Goal: Information Seeking & Learning: Check status

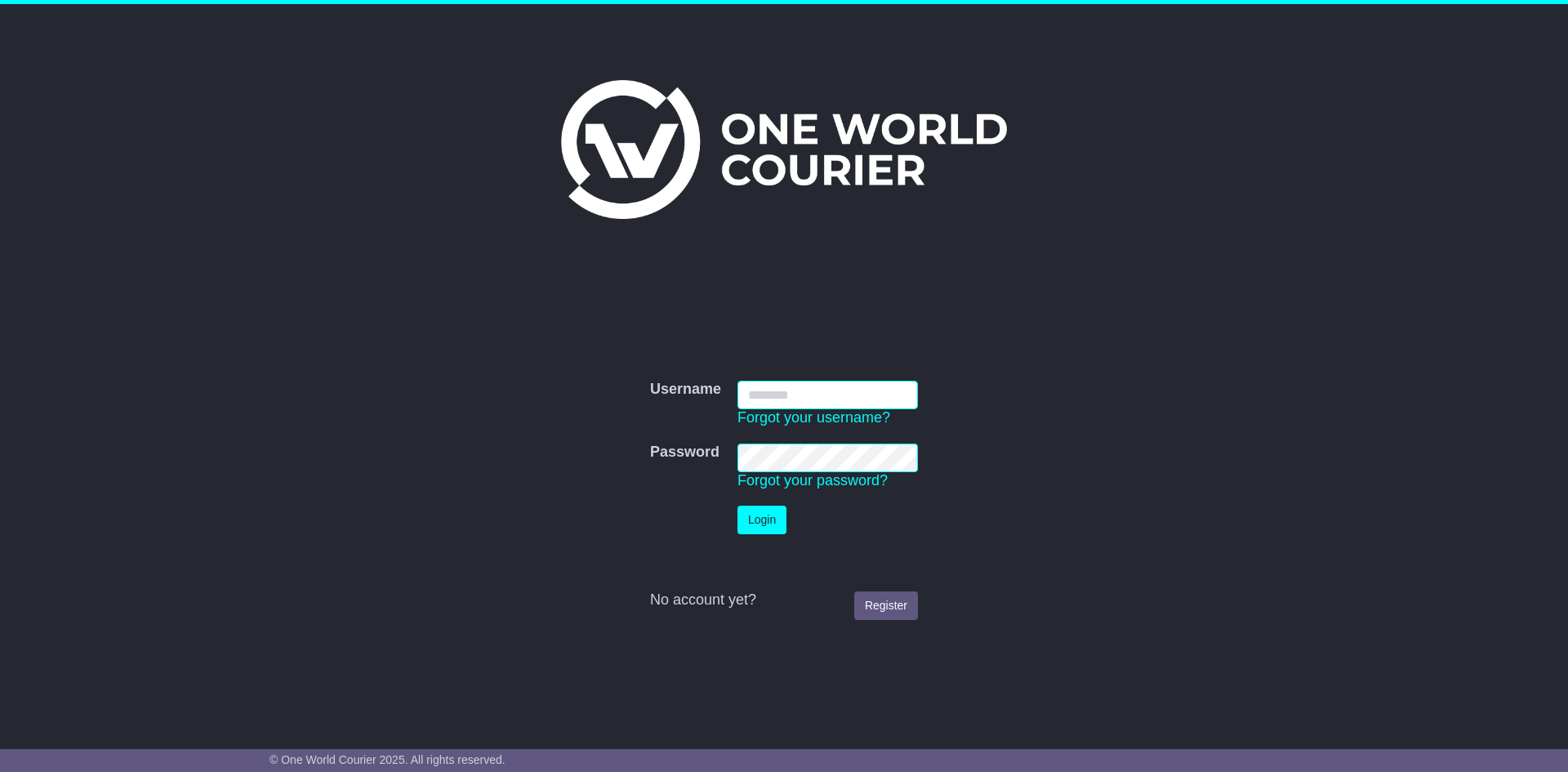
type input "**********"
click at [772, 516] on button "Login" at bounding box center [762, 520] width 49 height 29
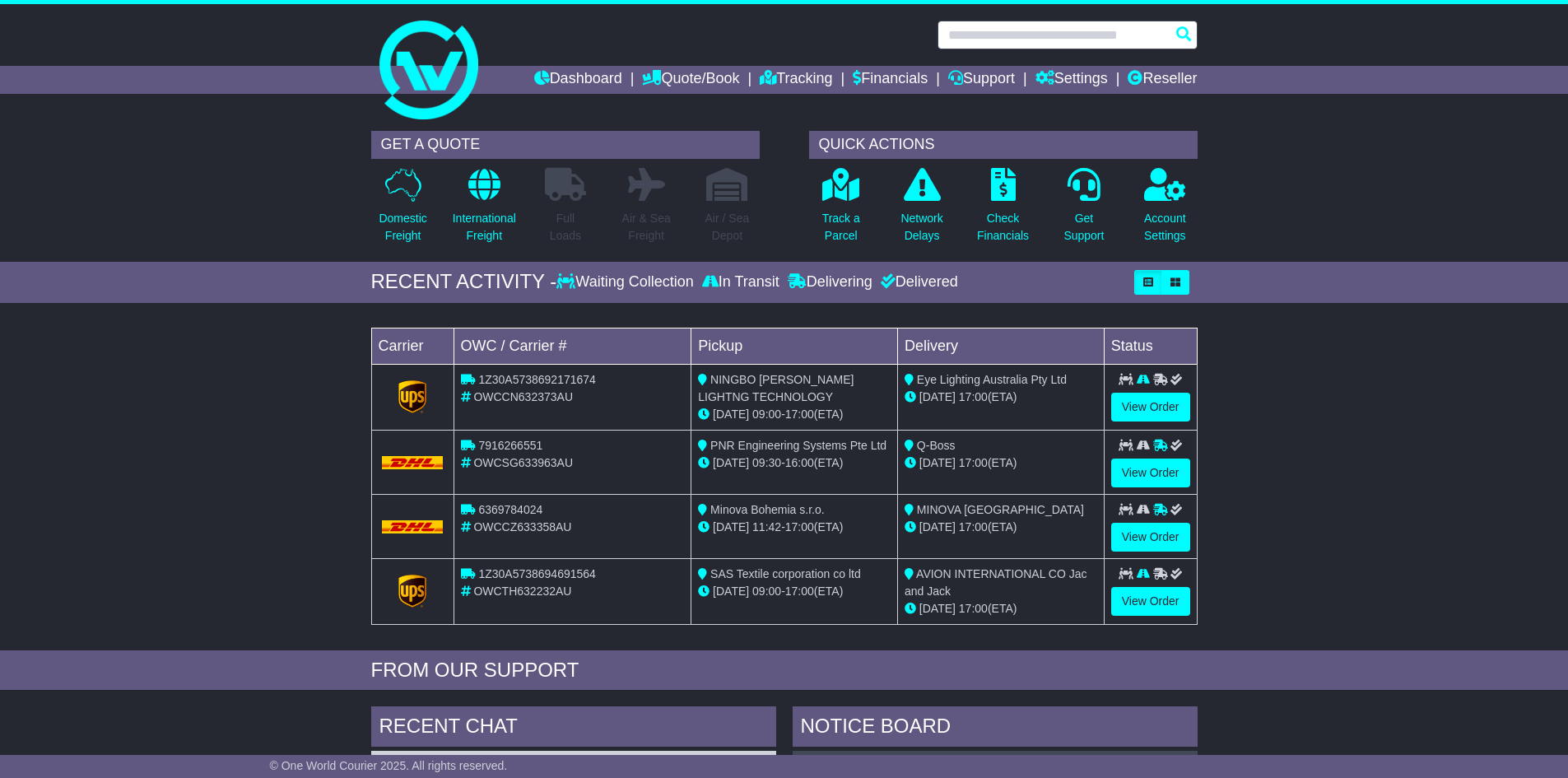
click at [998, 31] on input "text" at bounding box center [1067, 35] width 260 height 29
paste input "**********"
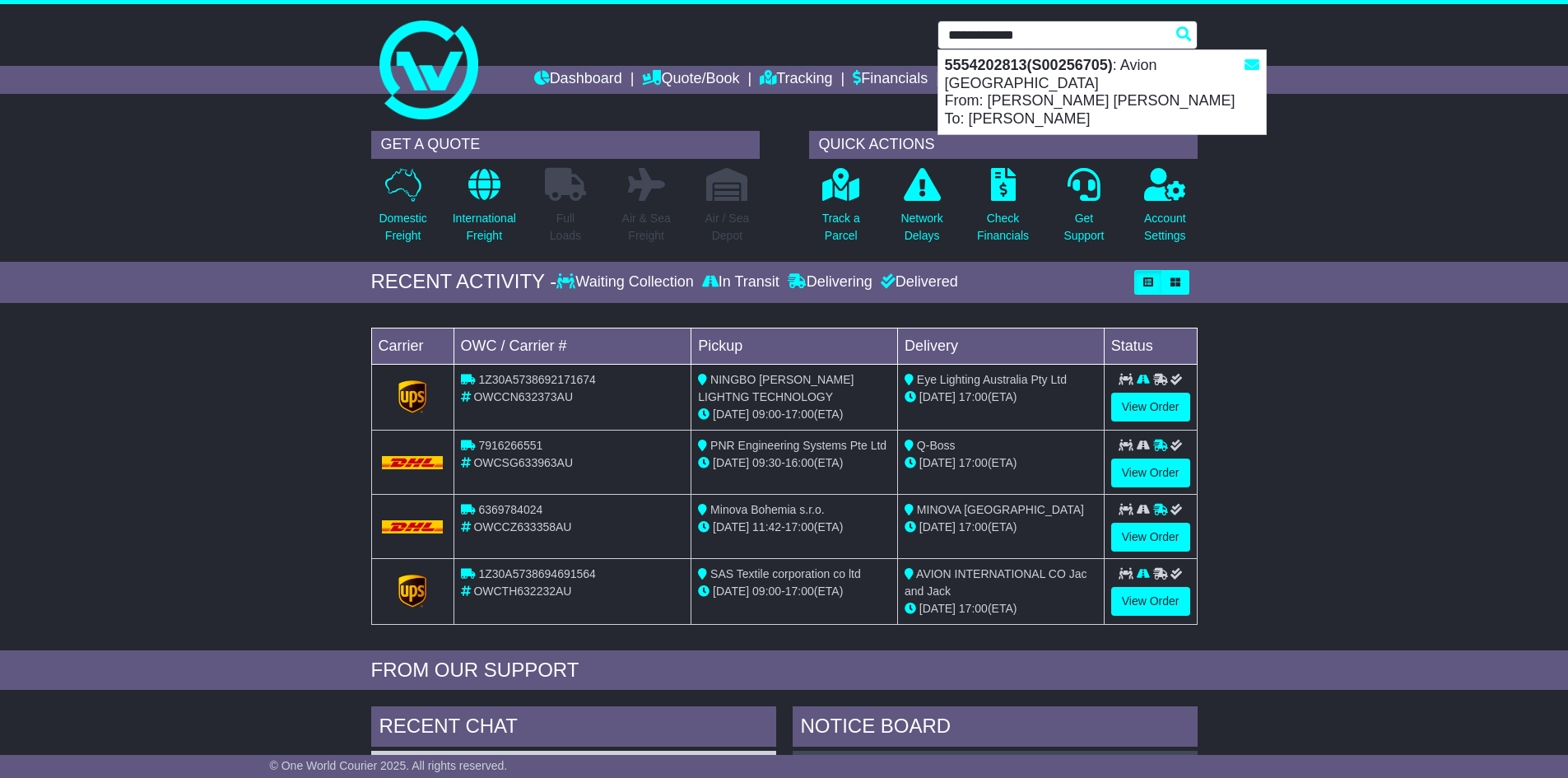
click at [1046, 77] on div "5554202813(S00256705) : Avion Australia From: Helena Pinto Basto To: Michelle P…" at bounding box center [1102, 92] width 327 height 84
type input "**********"
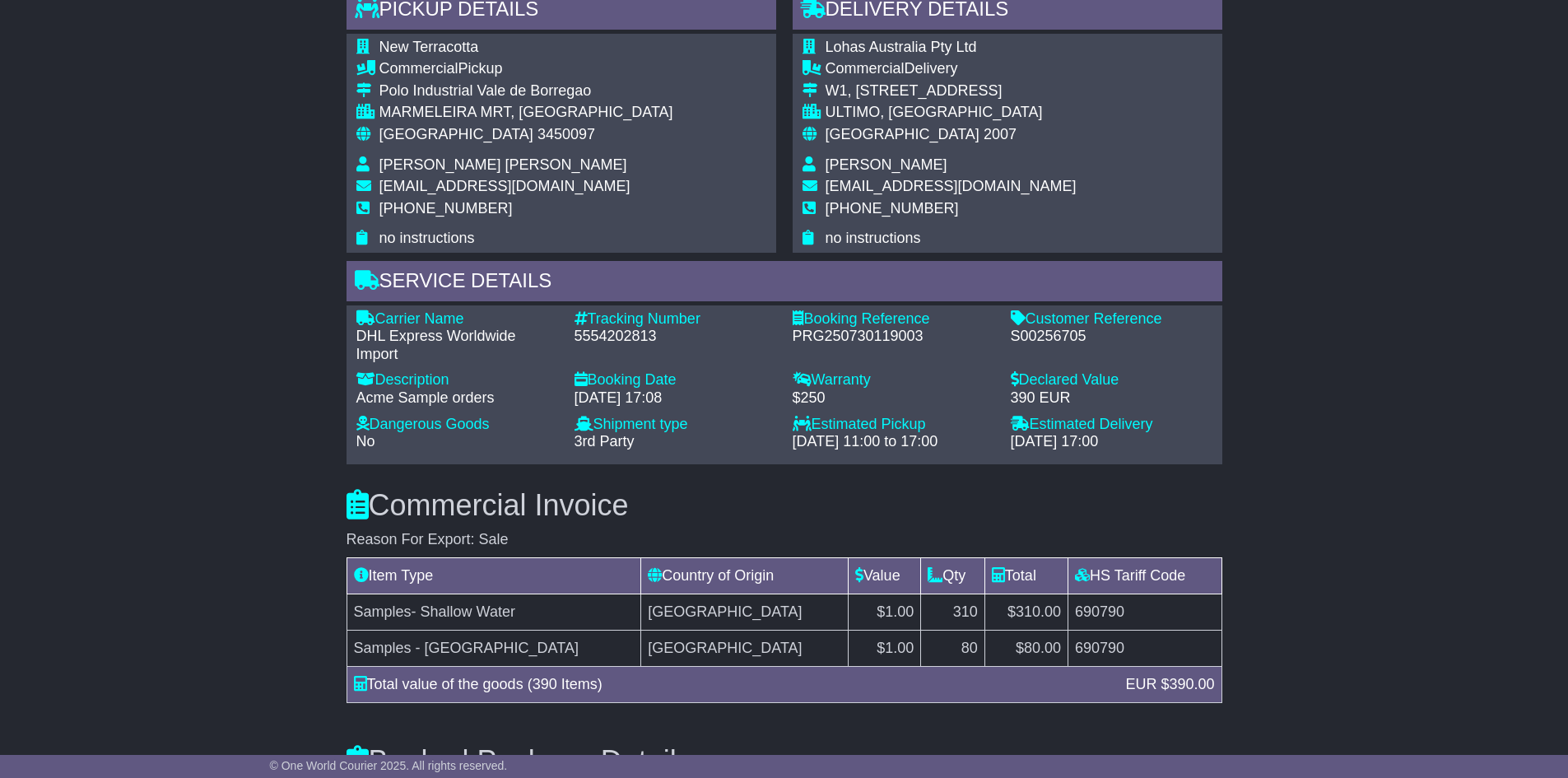
scroll to position [1070, 0]
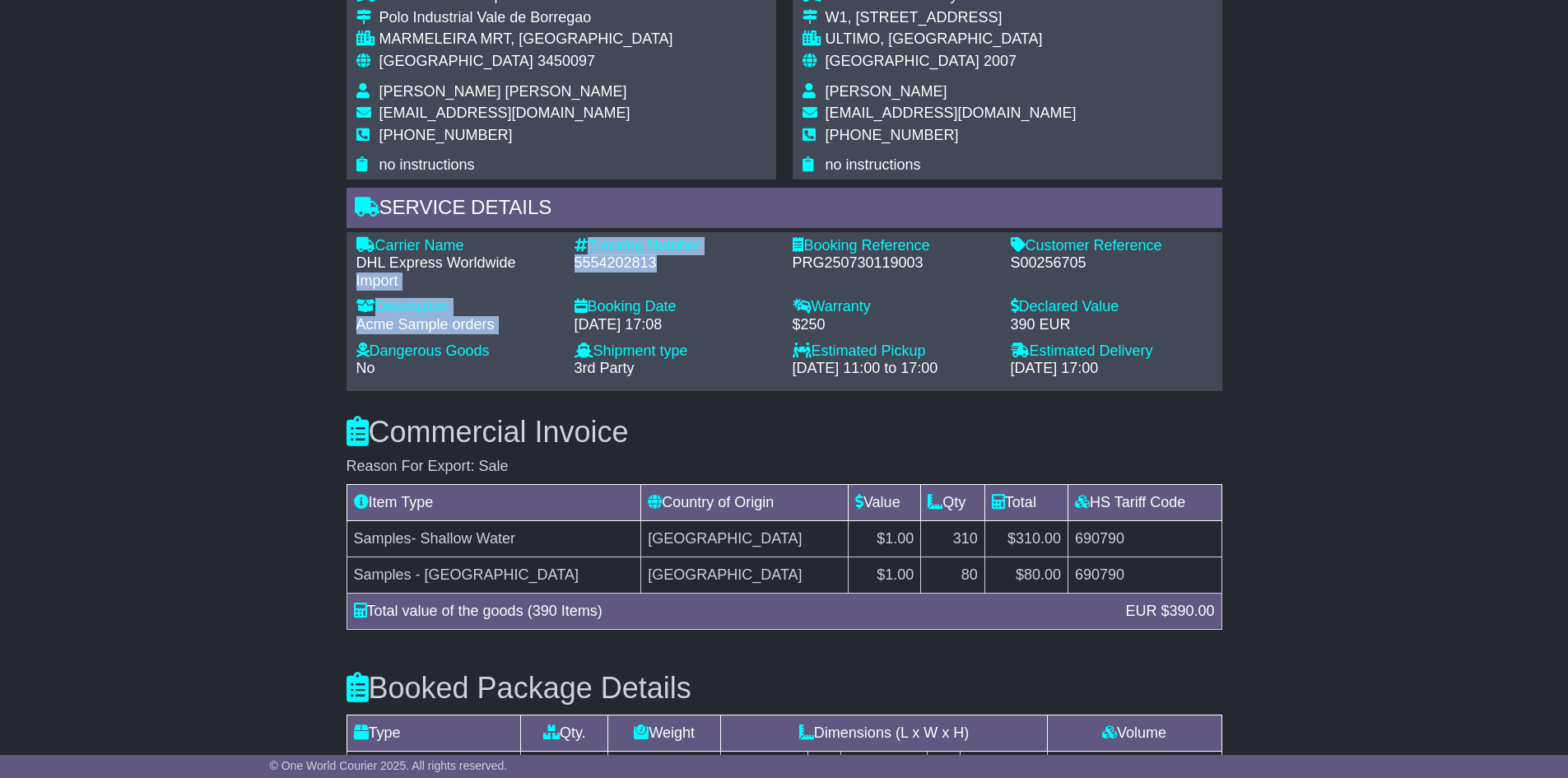
drag, startPoint x: 661, startPoint y: 265, endPoint x: 557, endPoint y: 264, distance: 104.0
click at [557, 264] on div "Carrier Name - DHL Express Worldwide Import Description - Acme Sample orders Tr…" at bounding box center [784, 311] width 872 height 149
click at [672, 272] on div "5554202813" at bounding box center [676, 264] width 201 height 18
drag, startPoint x: 657, startPoint y: 263, endPoint x: 573, endPoint y: 263, distance: 84.0
click at [573, 263] on div "Tracking Number - 5554202813" at bounding box center [676, 263] width 219 height 53
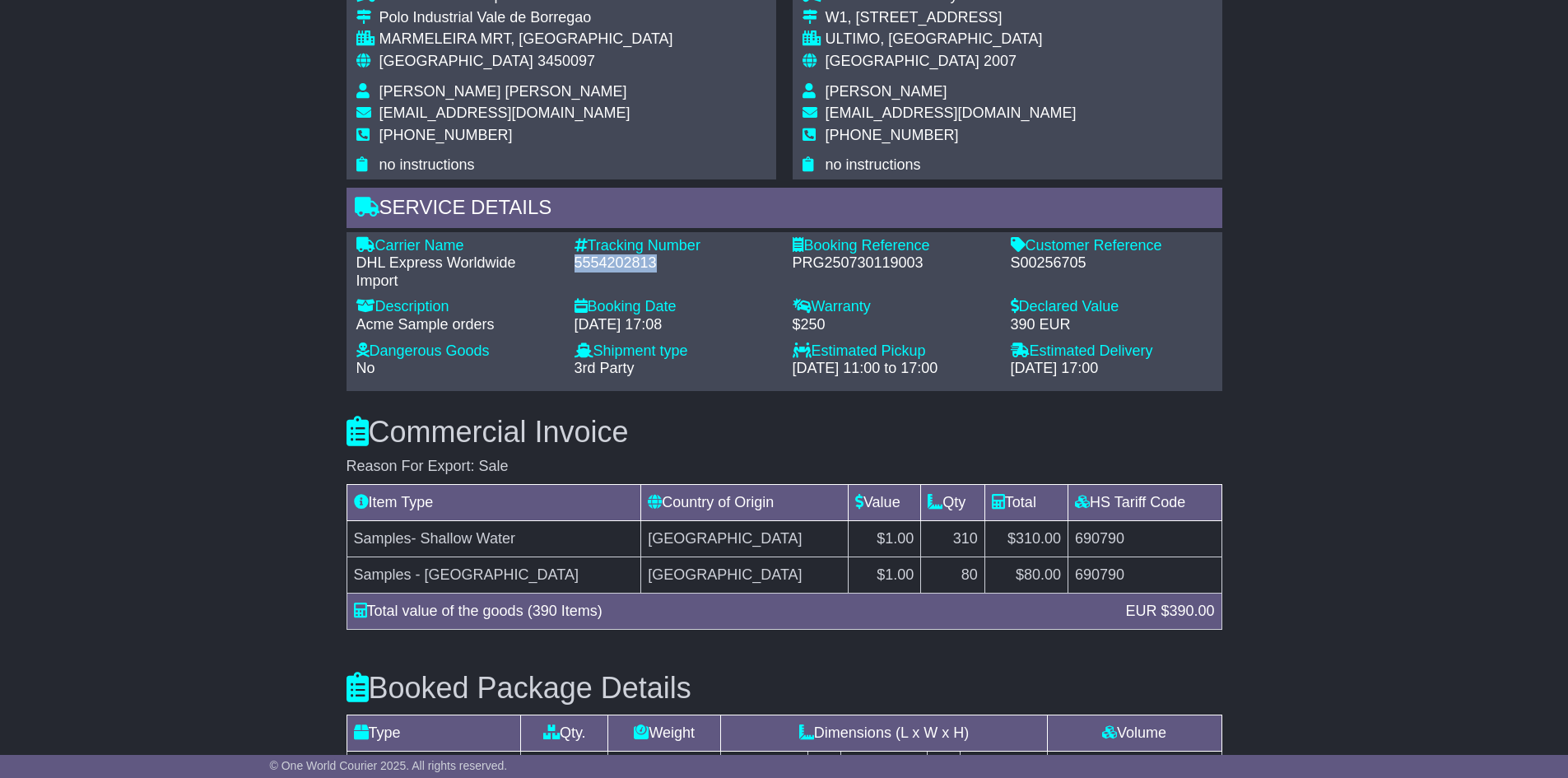
copy div "5554202813"
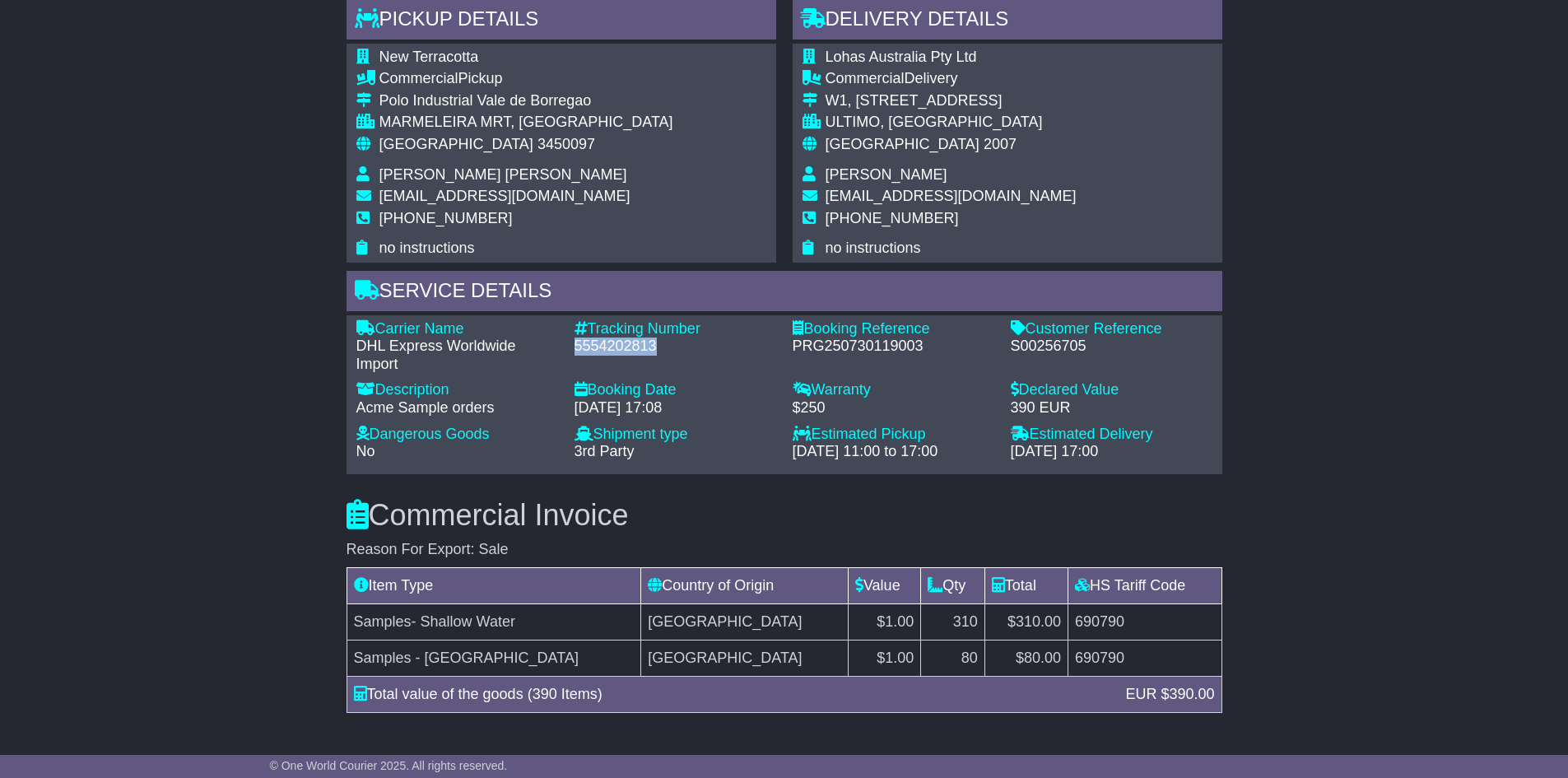
scroll to position [987, 0]
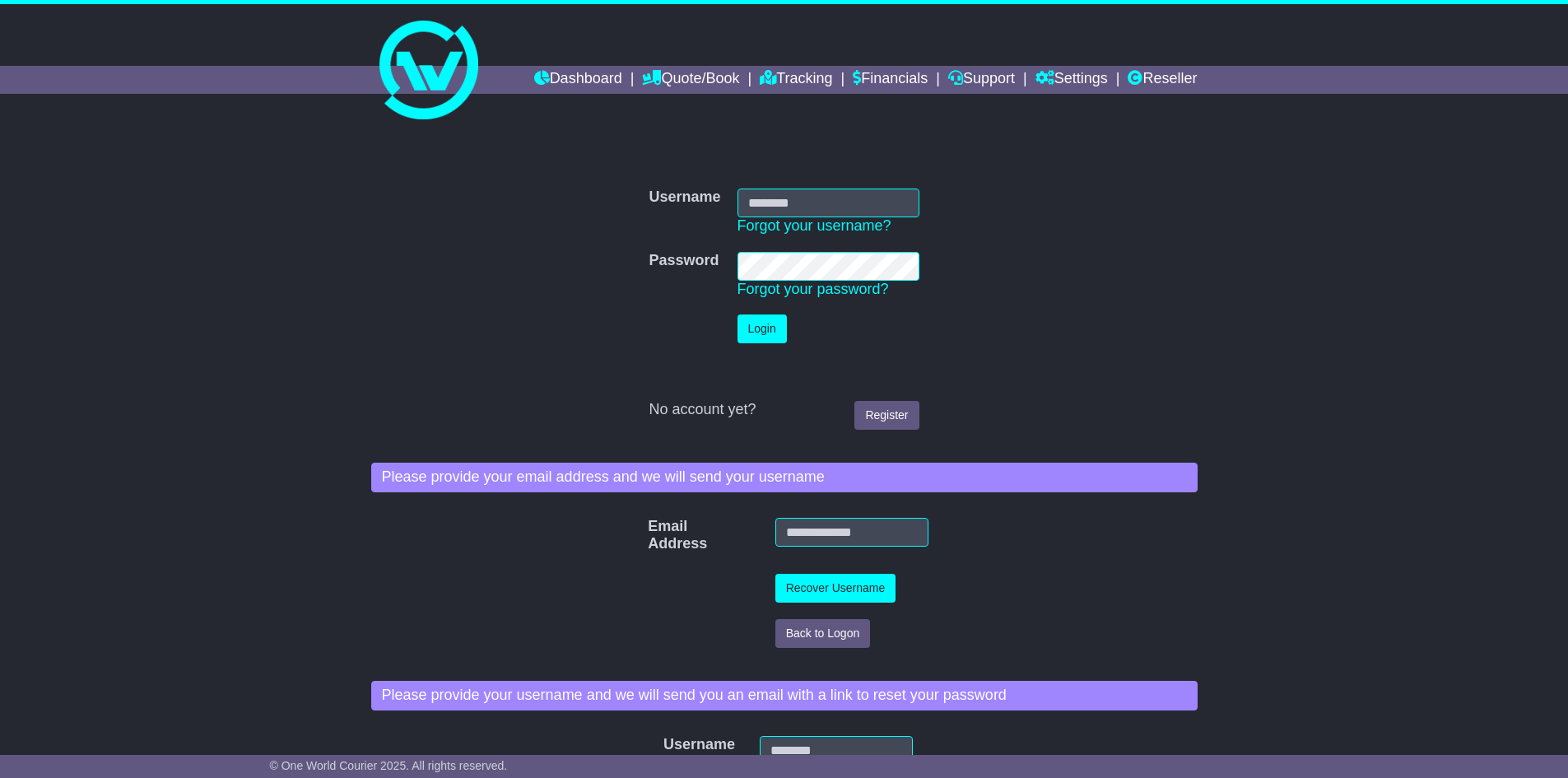
type input "**********"
click at [763, 326] on button "Login" at bounding box center [762, 329] width 49 height 29
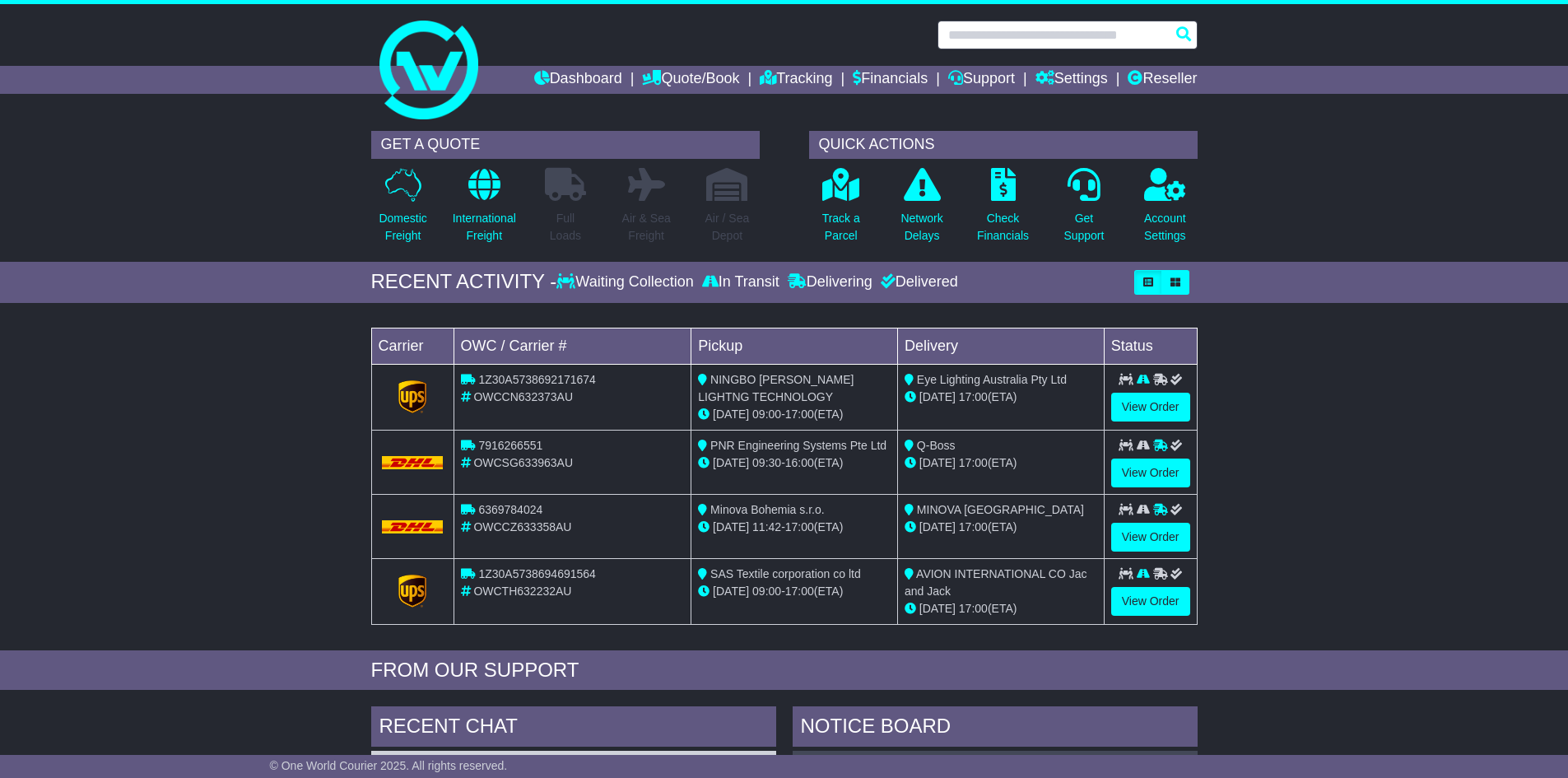
paste input "**********"
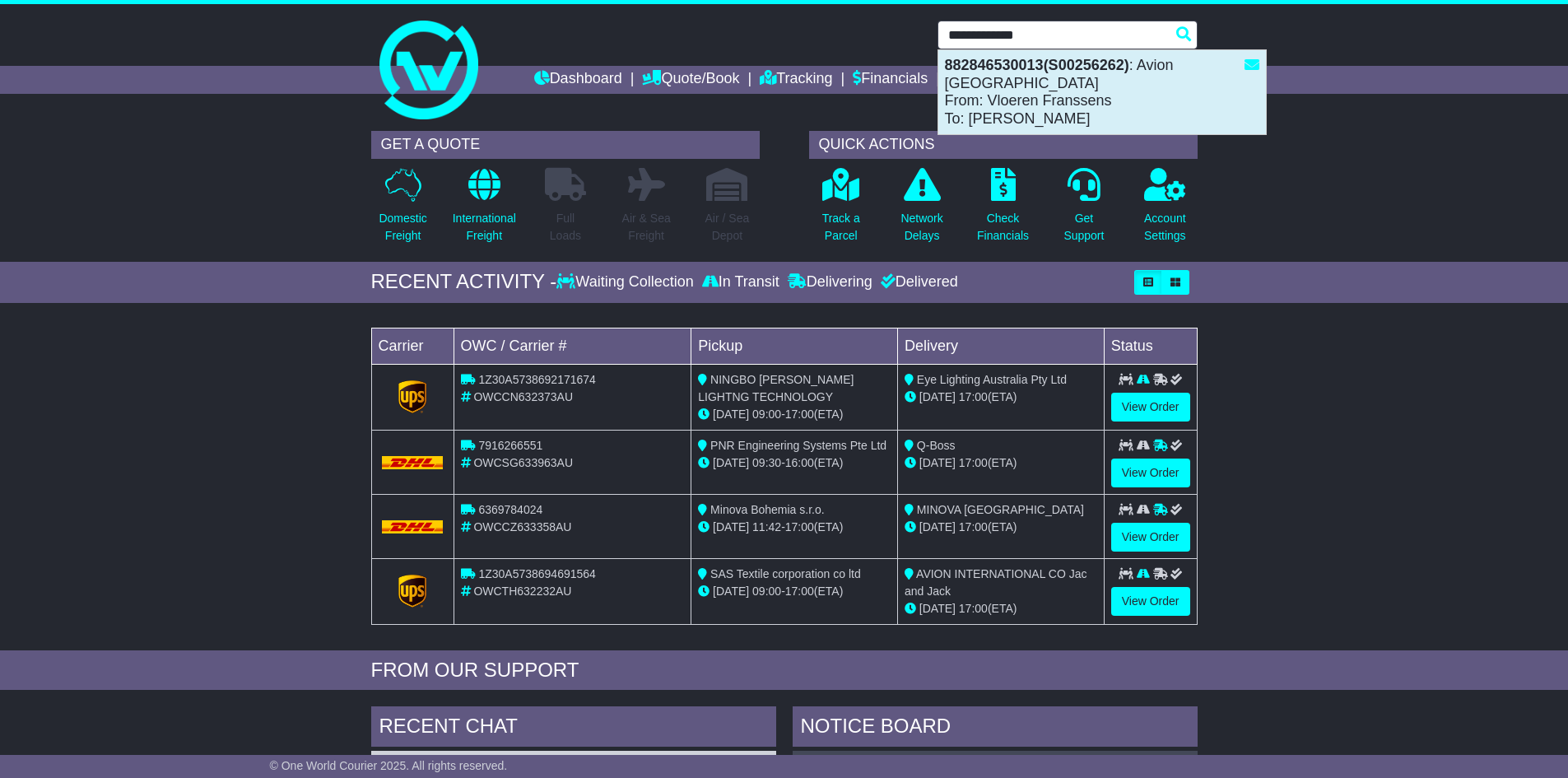
click at [1021, 86] on div "882846530013(S00256262) : Avion [GEOGRAPHIC_DATA] From: Vloeren Franssens To: […" at bounding box center [1102, 92] width 327 height 84
type input "**********"
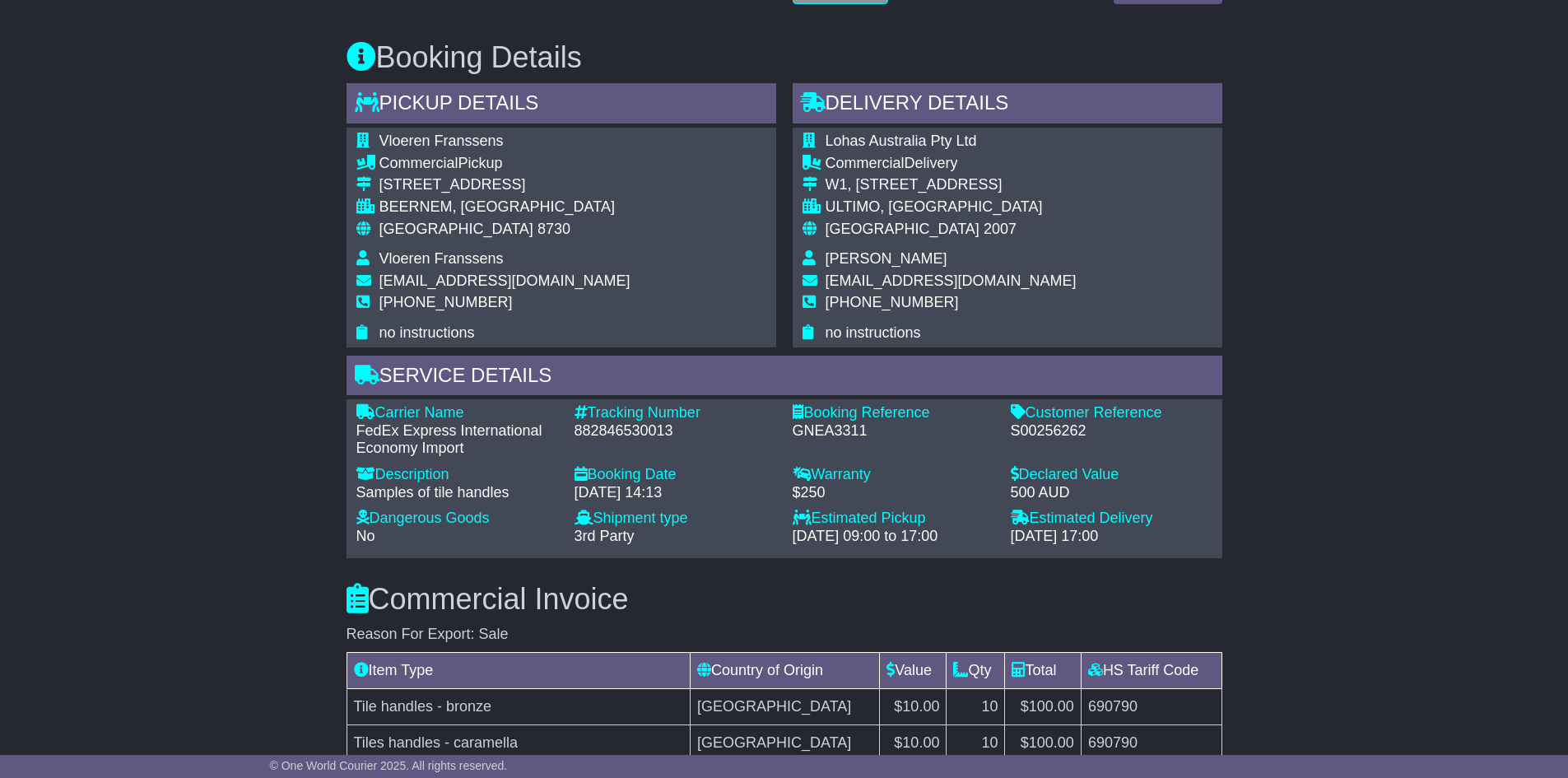
scroll to position [906, 0]
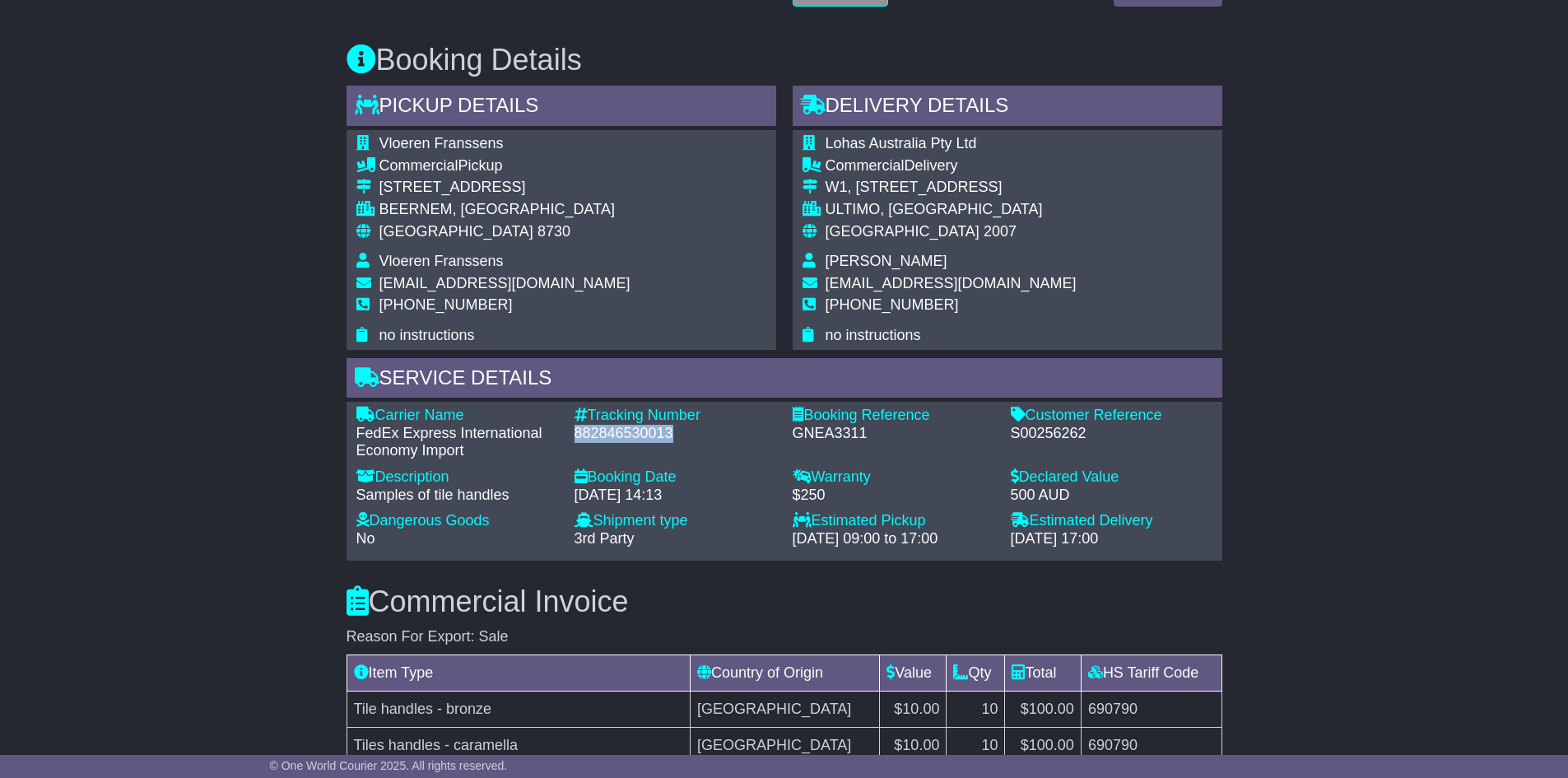
drag, startPoint x: 666, startPoint y: 427, endPoint x: 573, endPoint y: 433, distance: 93.2
click at [573, 433] on div "Tracking Number - 882846530013" at bounding box center [676, 433] width 219 height 53
copy div "882846530013"
click at [1366, 394] on div "Email Download Tracking Pricing Insurance" at bounding box center [784, 595] width 1568 height 2422
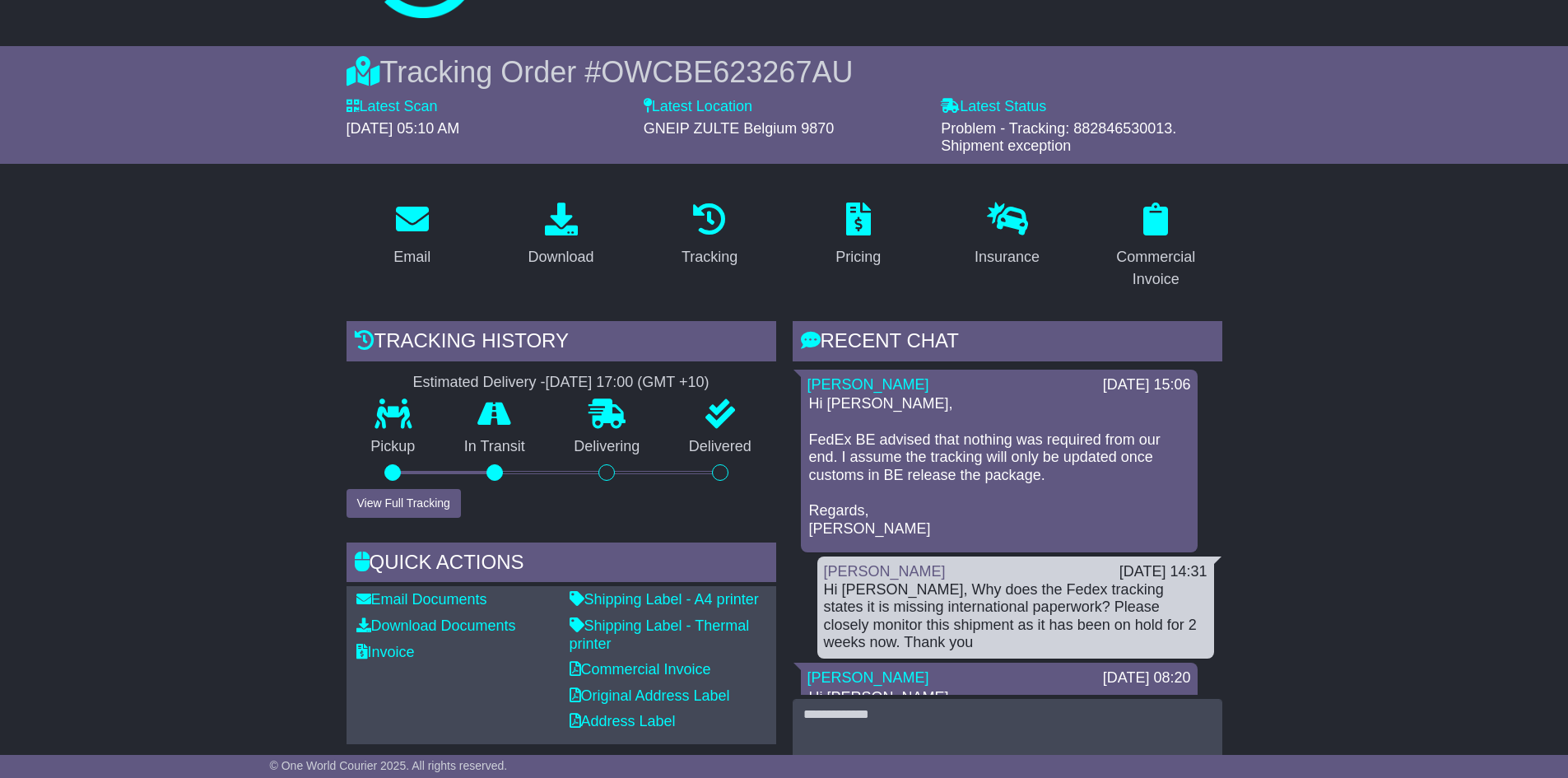
scroll to position [0, 0]
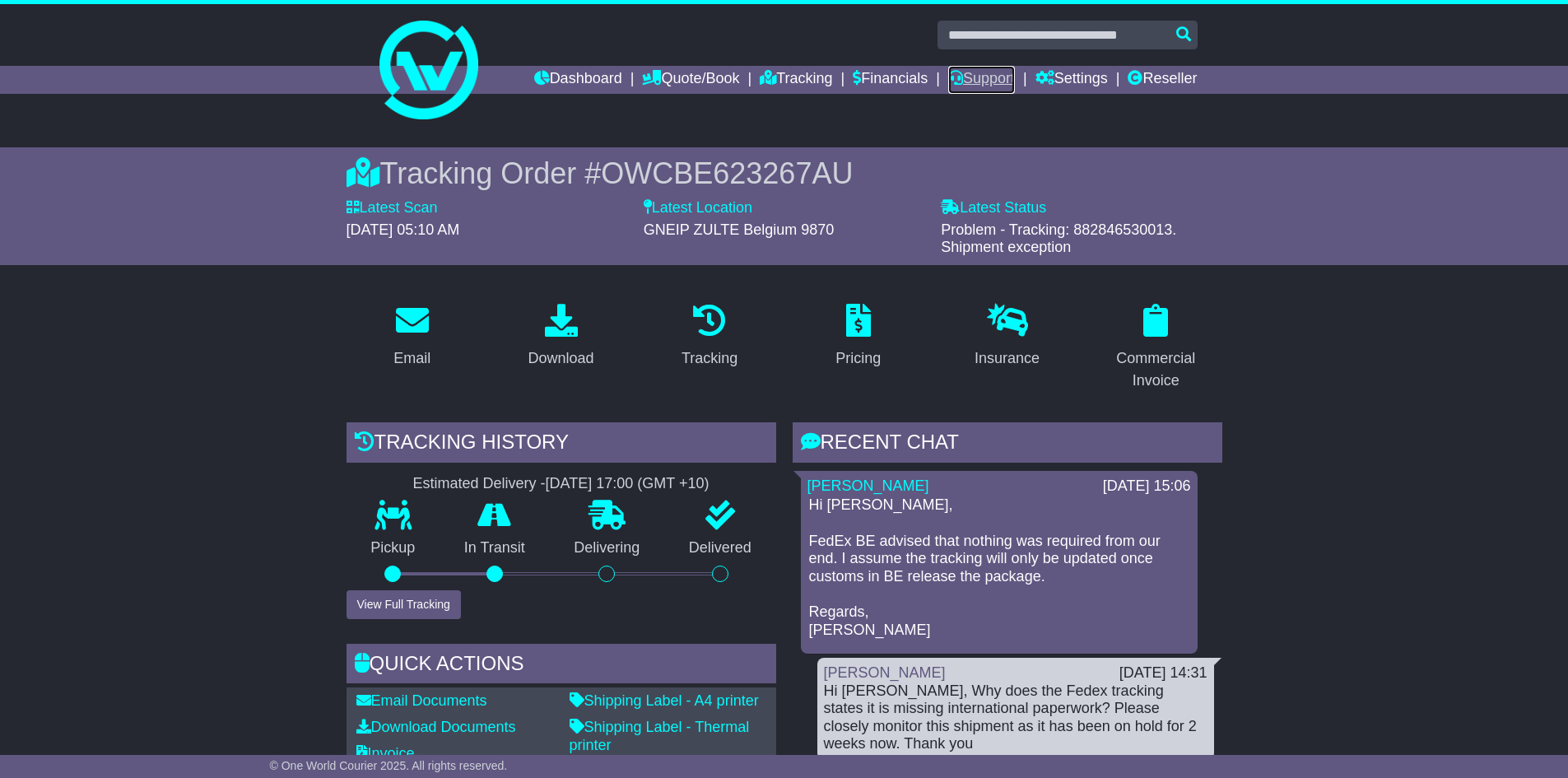
click at [989, 83] on link "Support" at bounding box center [982, 80] width 67 height 28
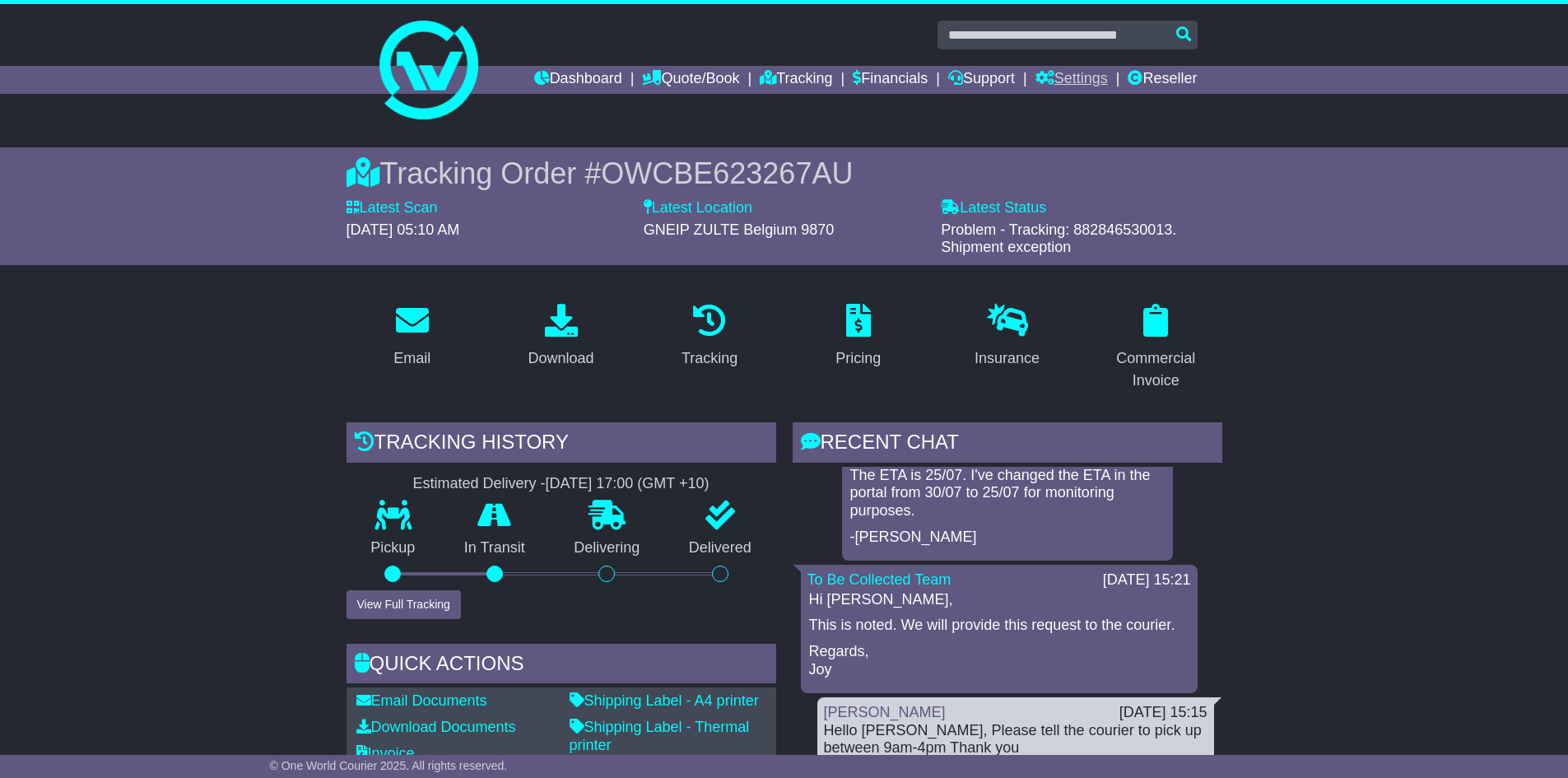
click at [1056, 82] on link "Settings" at bounding box center [1072, 80] width 73 height 28
click at [1318, 178] on div "Tracking Order # OWCBE623267AU Latest Scan 15 August 2025 - 05:10 AM Latest Sta…" at bounding box center [784, 207] width 1568 height 118
click at [984, 85] on link "Support" at bounding box center [982, 80] width 67 height 28
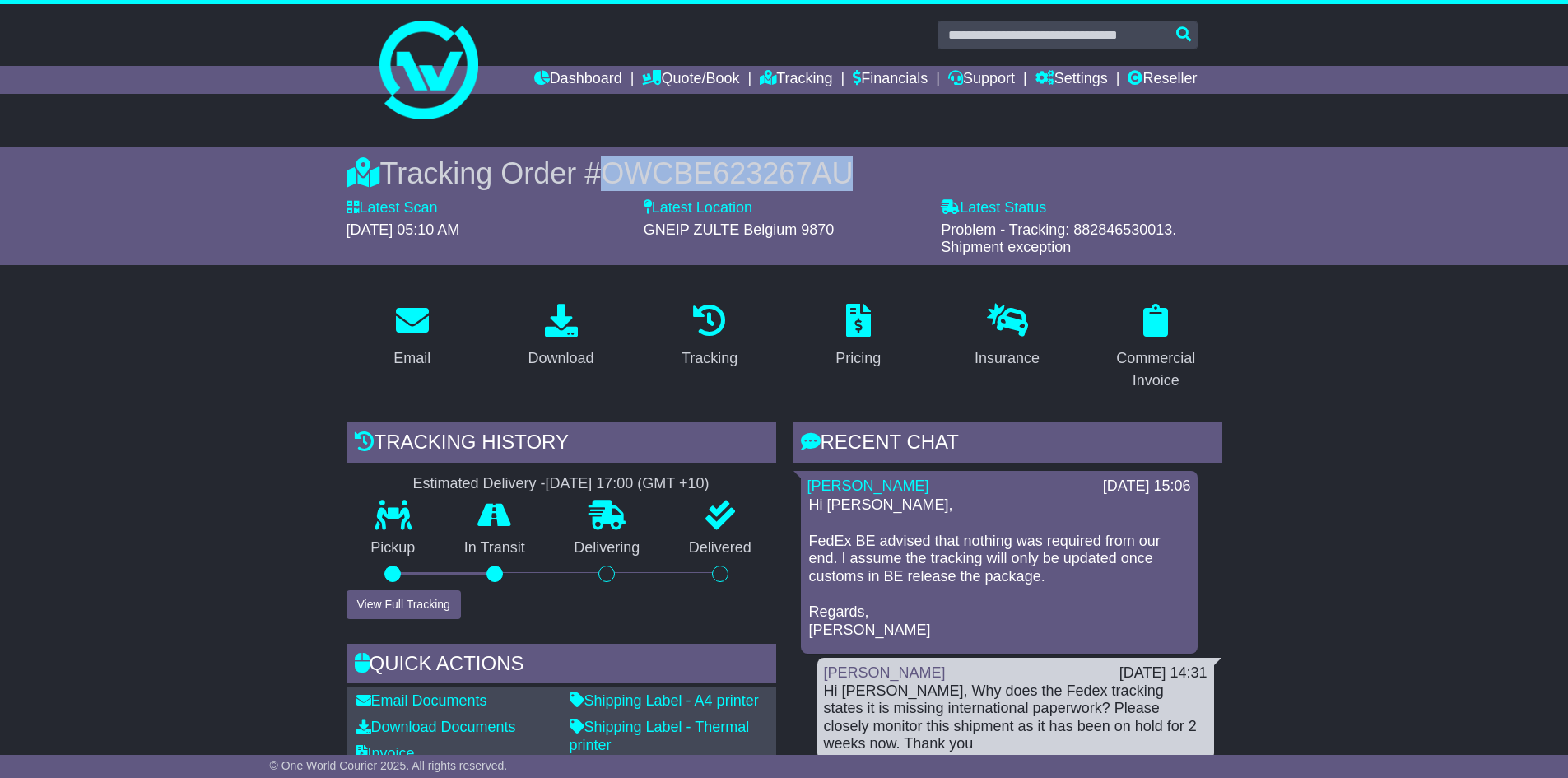
drag, startPoint x: 862, startPoint y: 168, endPoint x: 612, endPoint y: 171, distance: 250.0
click at [612, 171] on div "Tracking Order # OWCBE623267AU" at bounding box center [784, 173] width 876 height 35
copy span "OWCBE623267AU"
click at [994, 86] on link "Support" at bounding box center [982, 80] width 67 height 28
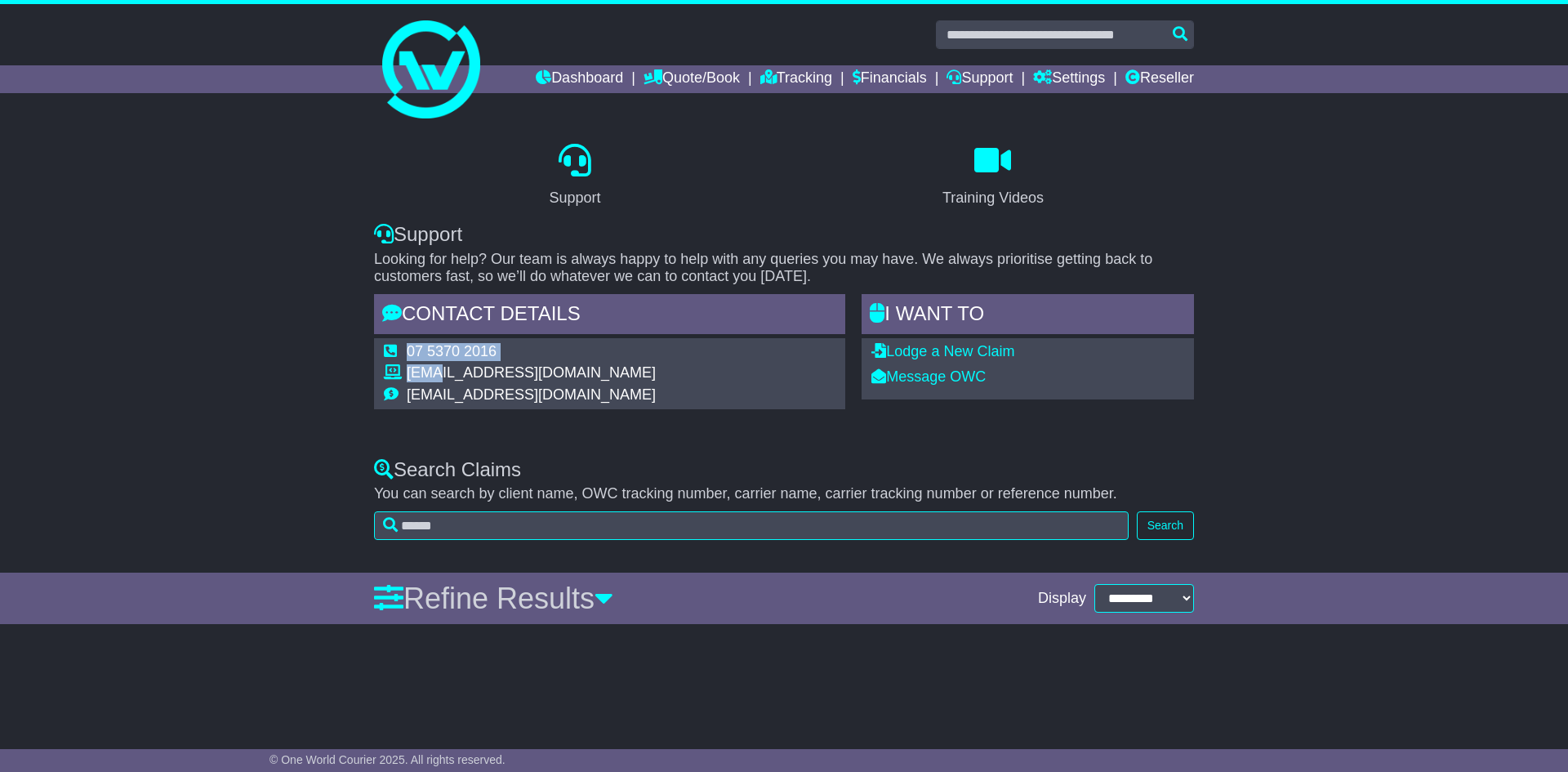
drag, startPoint x: 638, startPoint y: 381, endPoint x: 435, endPoint y: 375, distance: 203.1
click at [435, 375] on div "07 5370 2016 [EMAIL_ADDRESS][DOMAIN_NAME] [EMAIL_ADDRESS][DOMAIN_NAME]" at bounding box center [610, 373] width 471 height 71
click at [634, 375] on td "[EMAIL_ADDRESS][DOMAIN_NAME]" at bounding box center [531, 375] width 249 height 22
drag, startPoint x: 632, startPoint y: 369, endPoint x: 401, endPoint y: 376, distance: 231.1
click at [401, 376] on tr "[EMAIL_ADDRESS][DOMAIN_NAME]" at bounding box center [520, 375] width 272 height 22
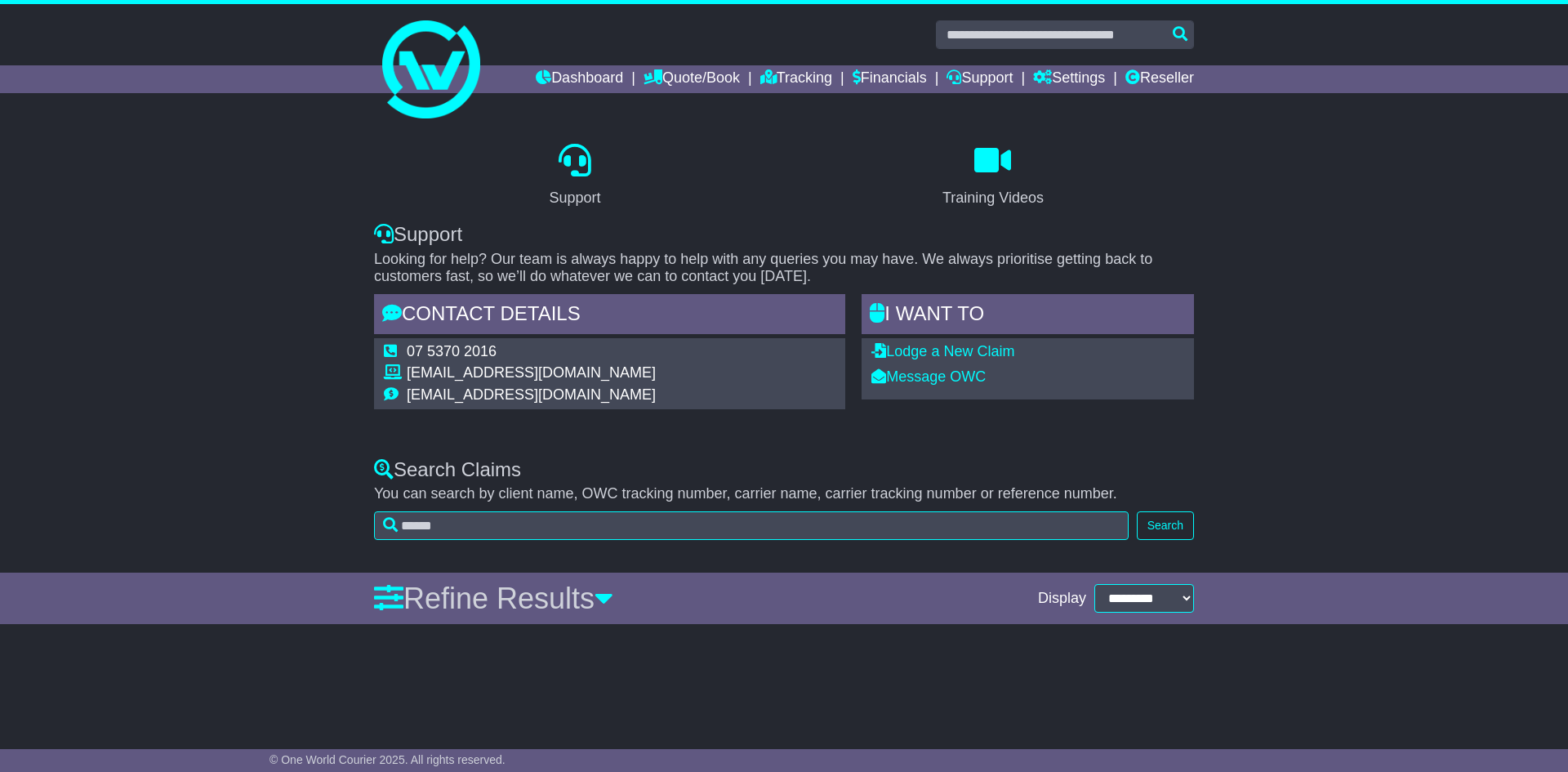
copy tr "[EMAIL_ADDRESS][DOMAIN_NAME]"
